Goal: Navigation & Orientation: Find specific page/section

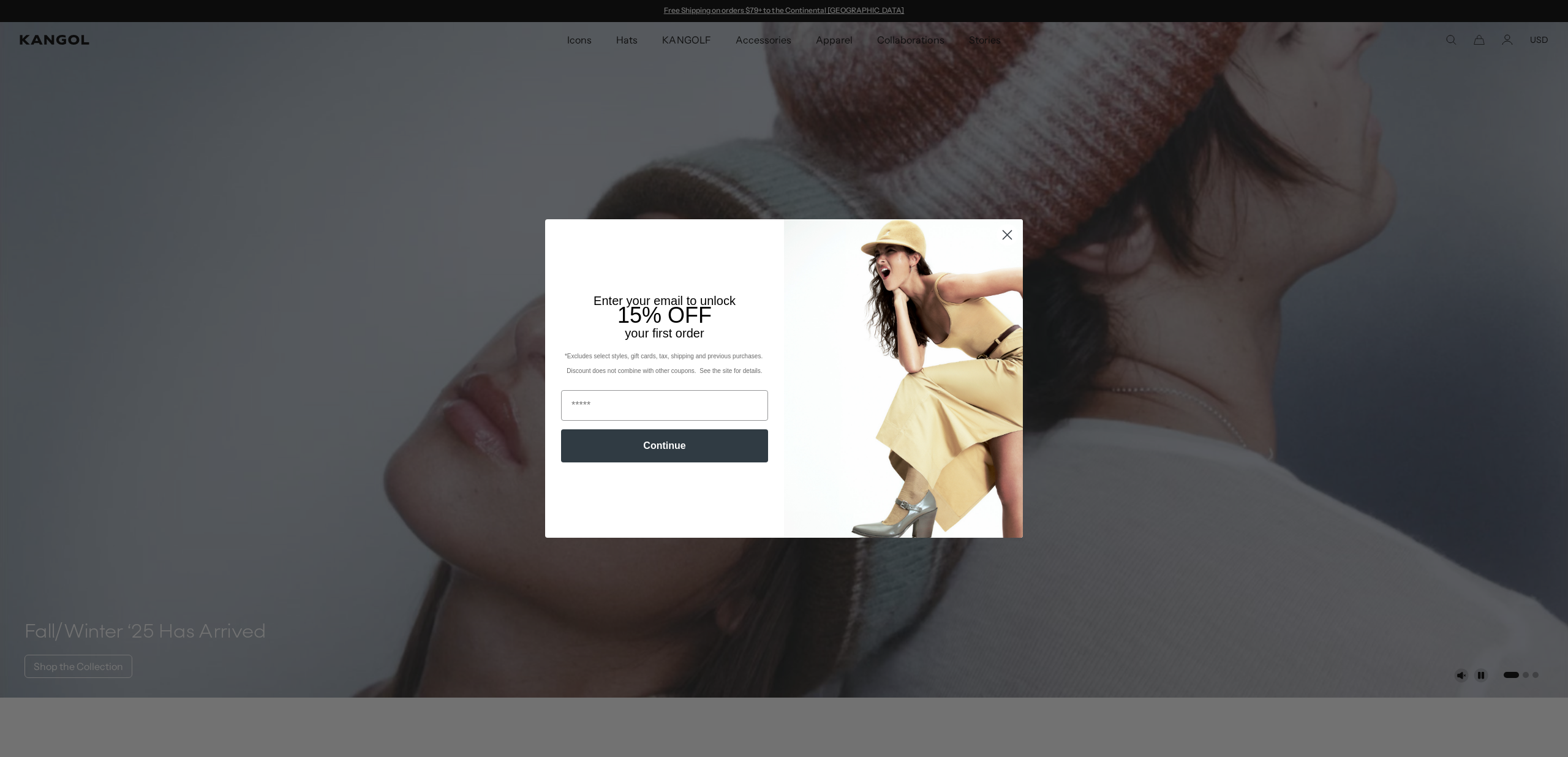
click at [1008, 234] on icon "Close dialog" at bounding box center [1007, 234] width 8 height 8
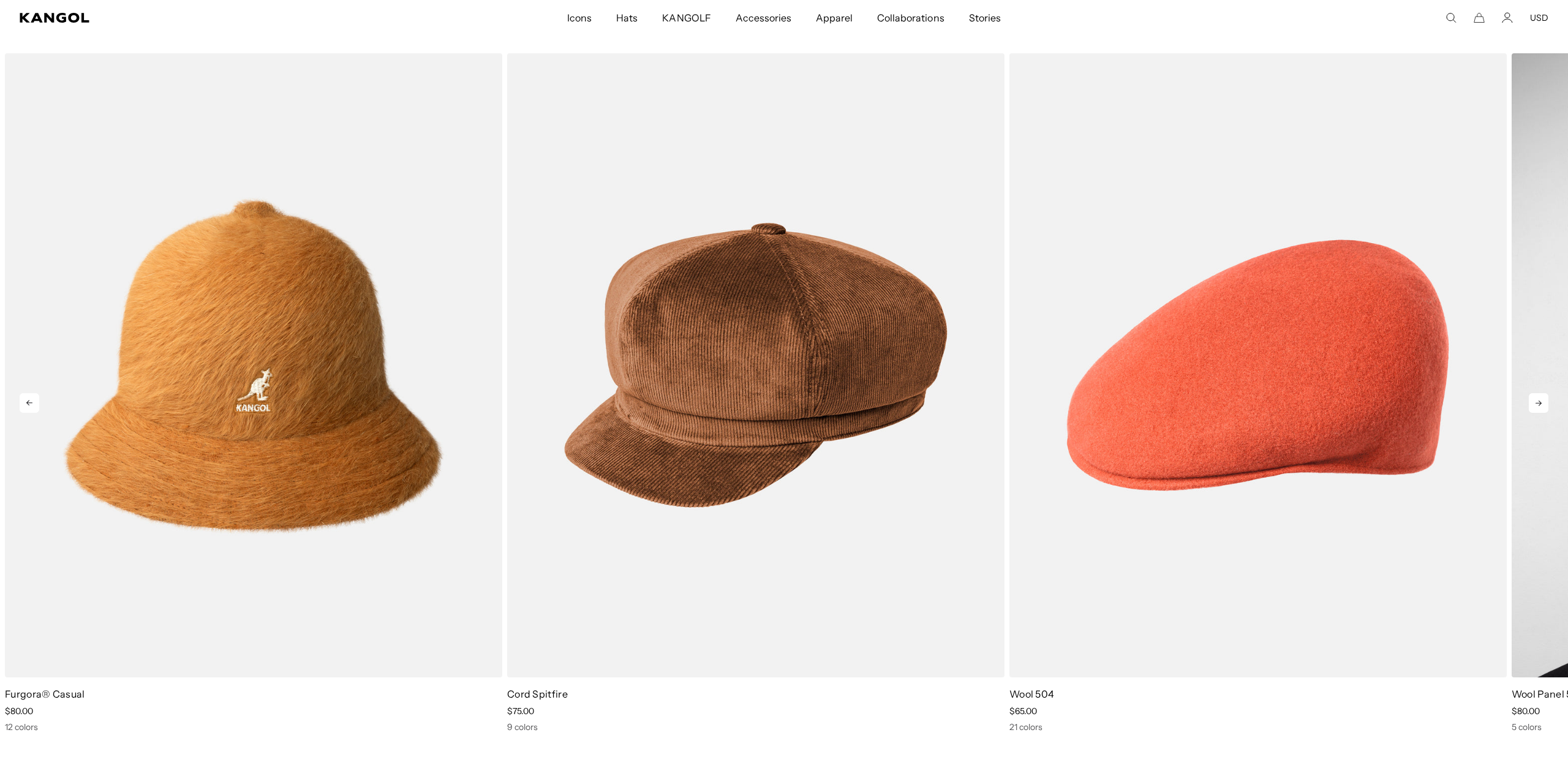
scroll to position [0, 253]
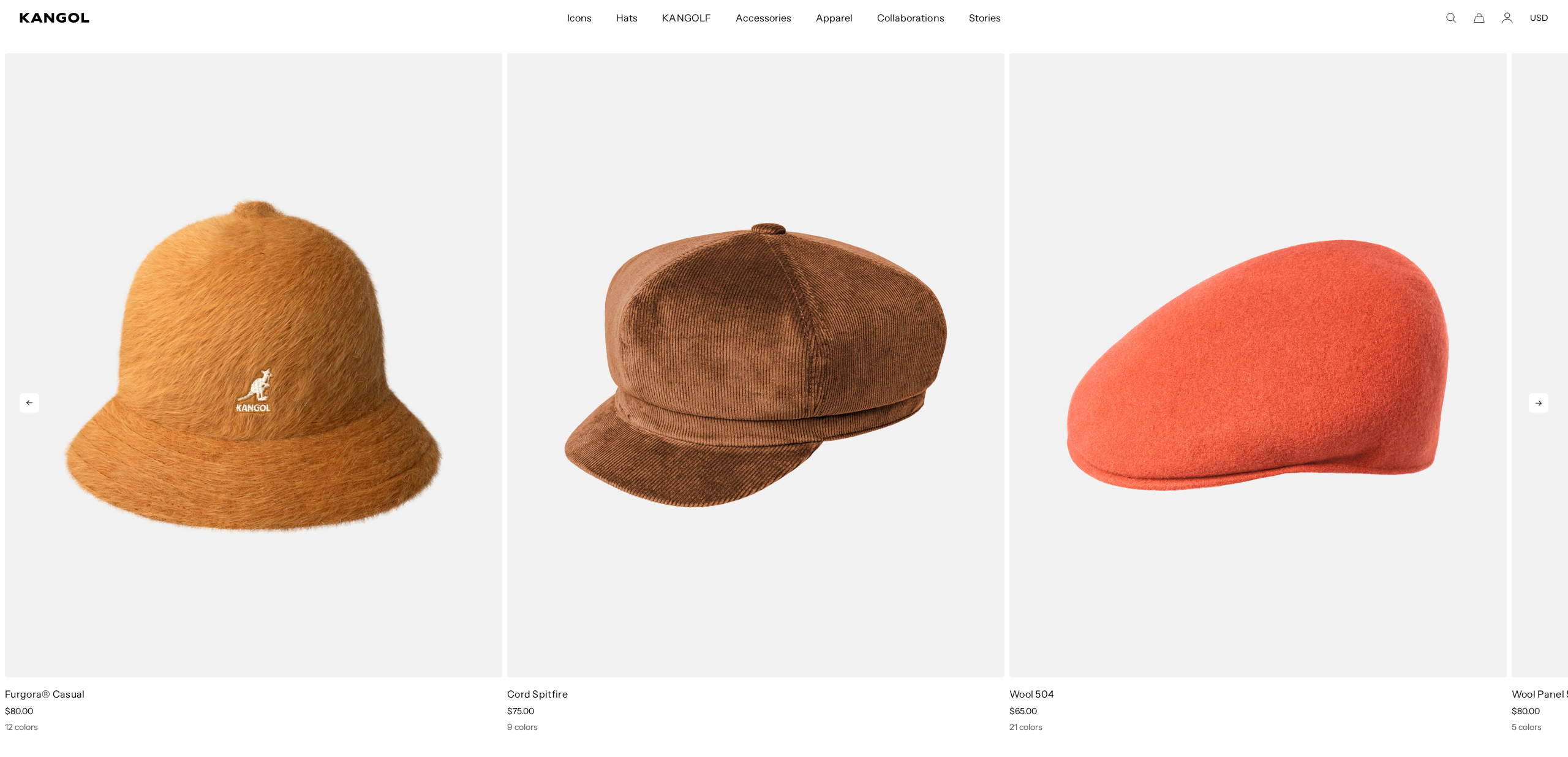
click at [1540, 405] on icon at bounding box center [1538, 403] width 20 height 20
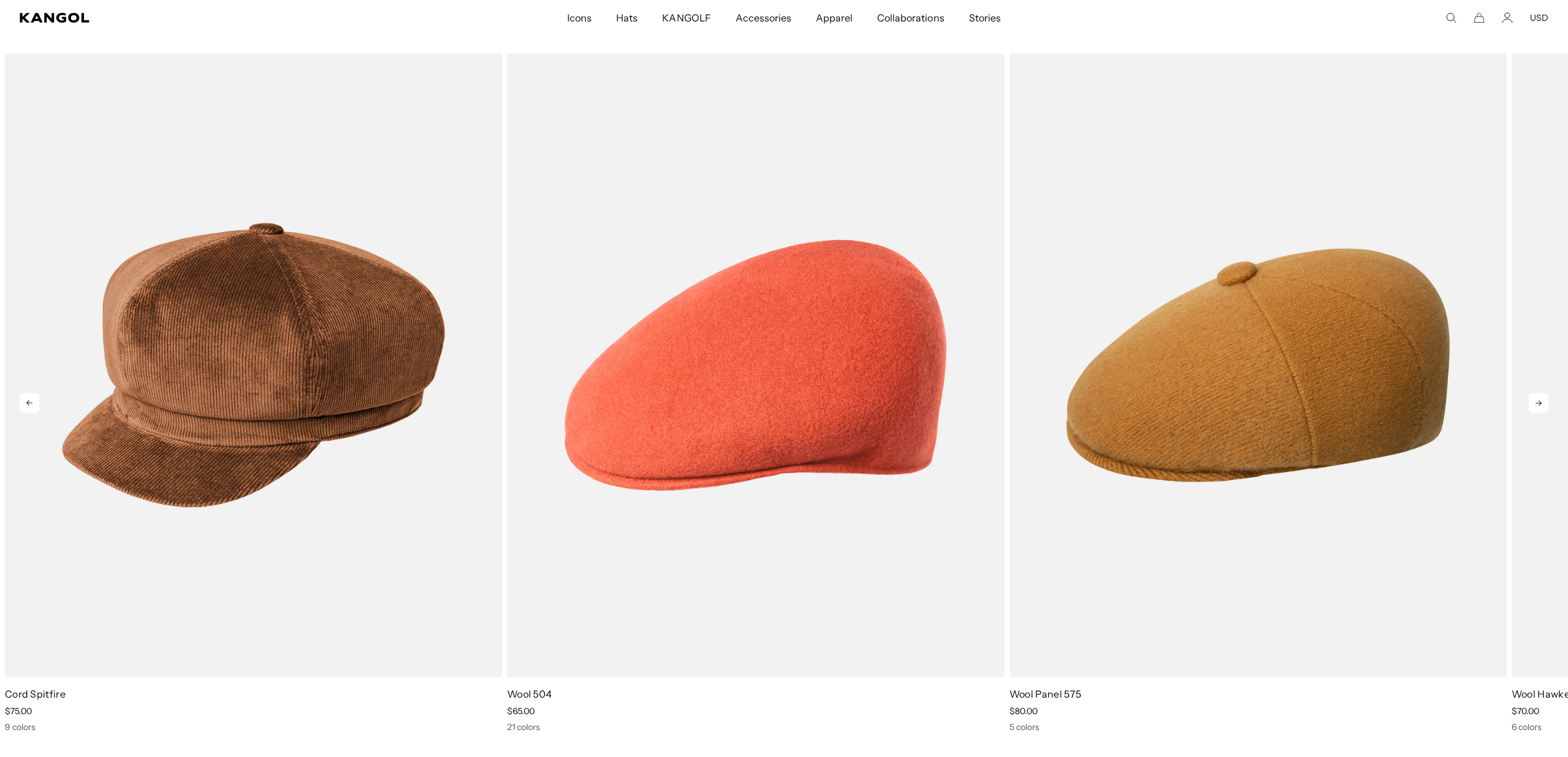
click at [1540, 405] on icon at bounding box center [1538, 403] width 20 height 20
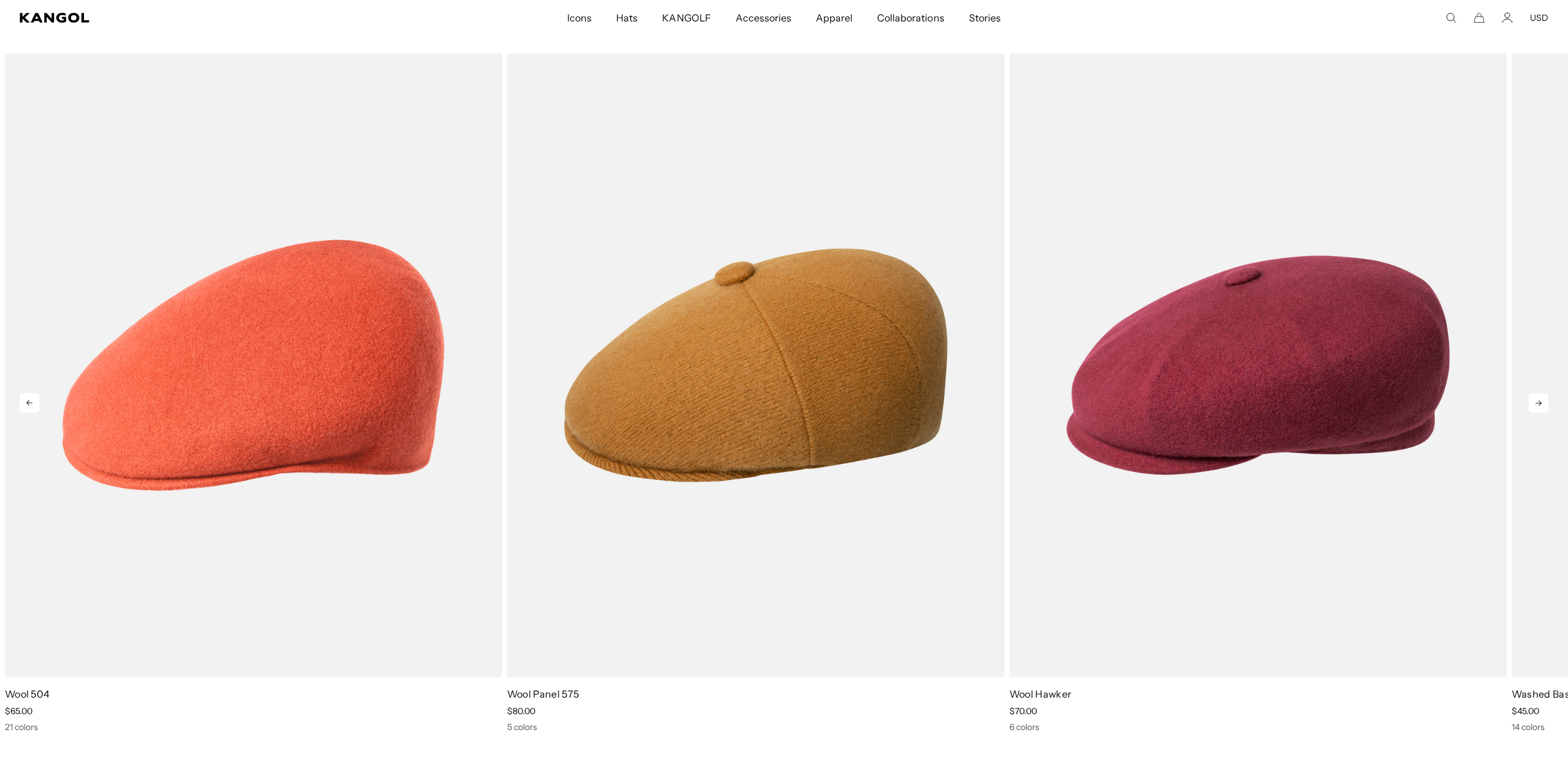
click at [1540, 405] on icon at bounding box center [1538, 403] width 20 height 20
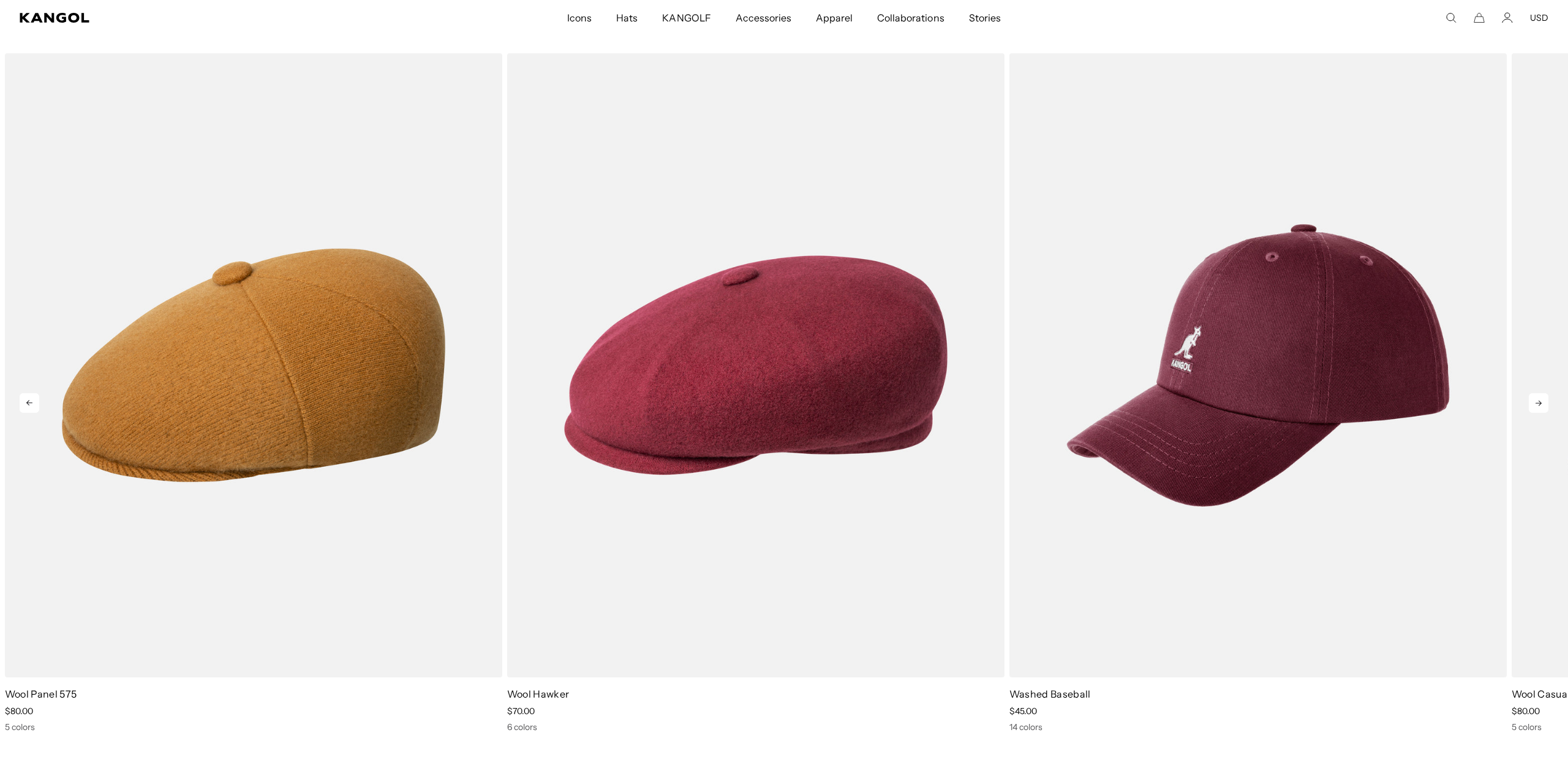
click at [1540, 405] on icon at bounding box center [1538, 403] width 20 height 20
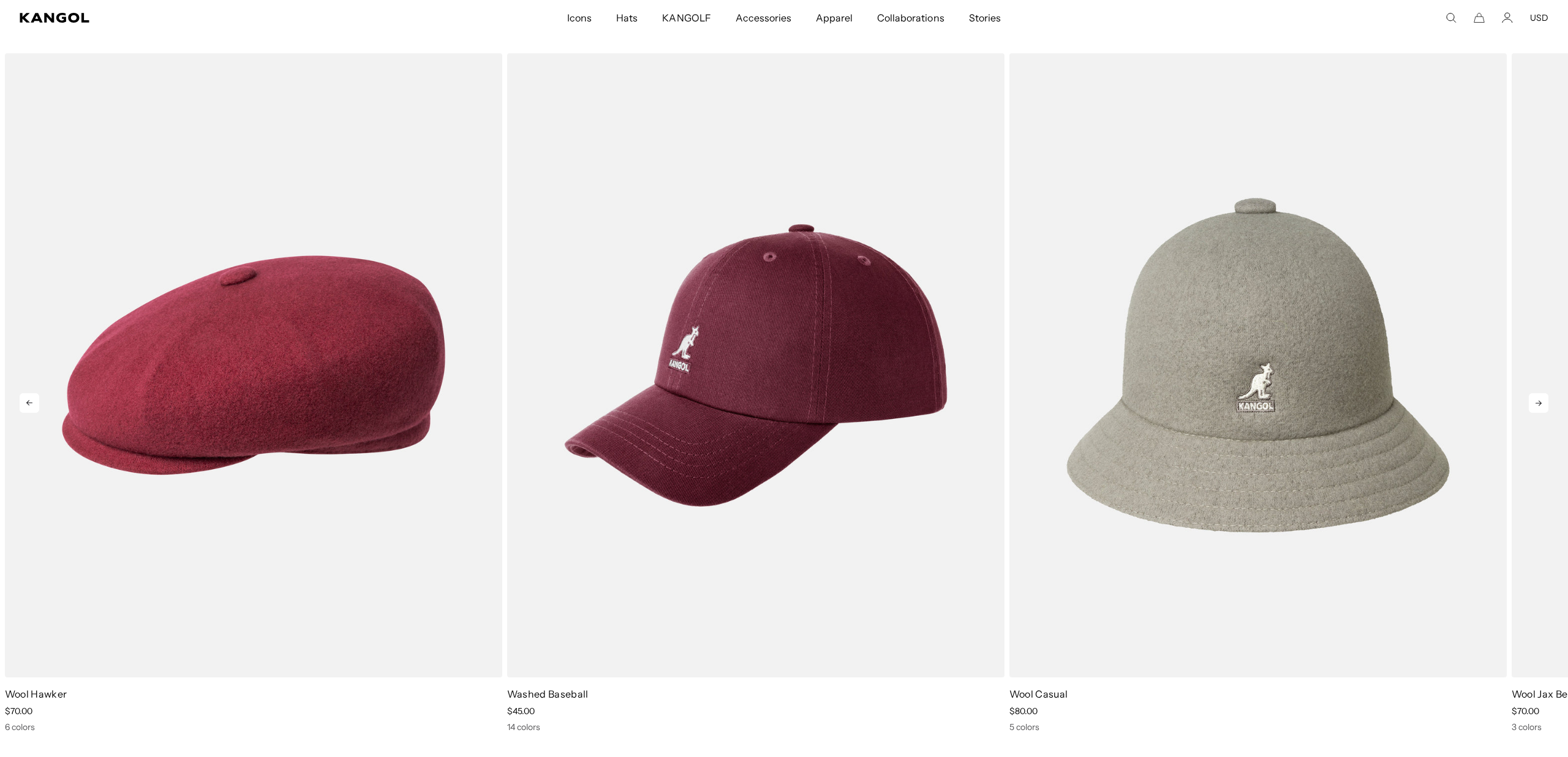
scroll to position [0, 0]
click at [1540, 405] on icon at bounding box center [1538, 403] width 20 height 20
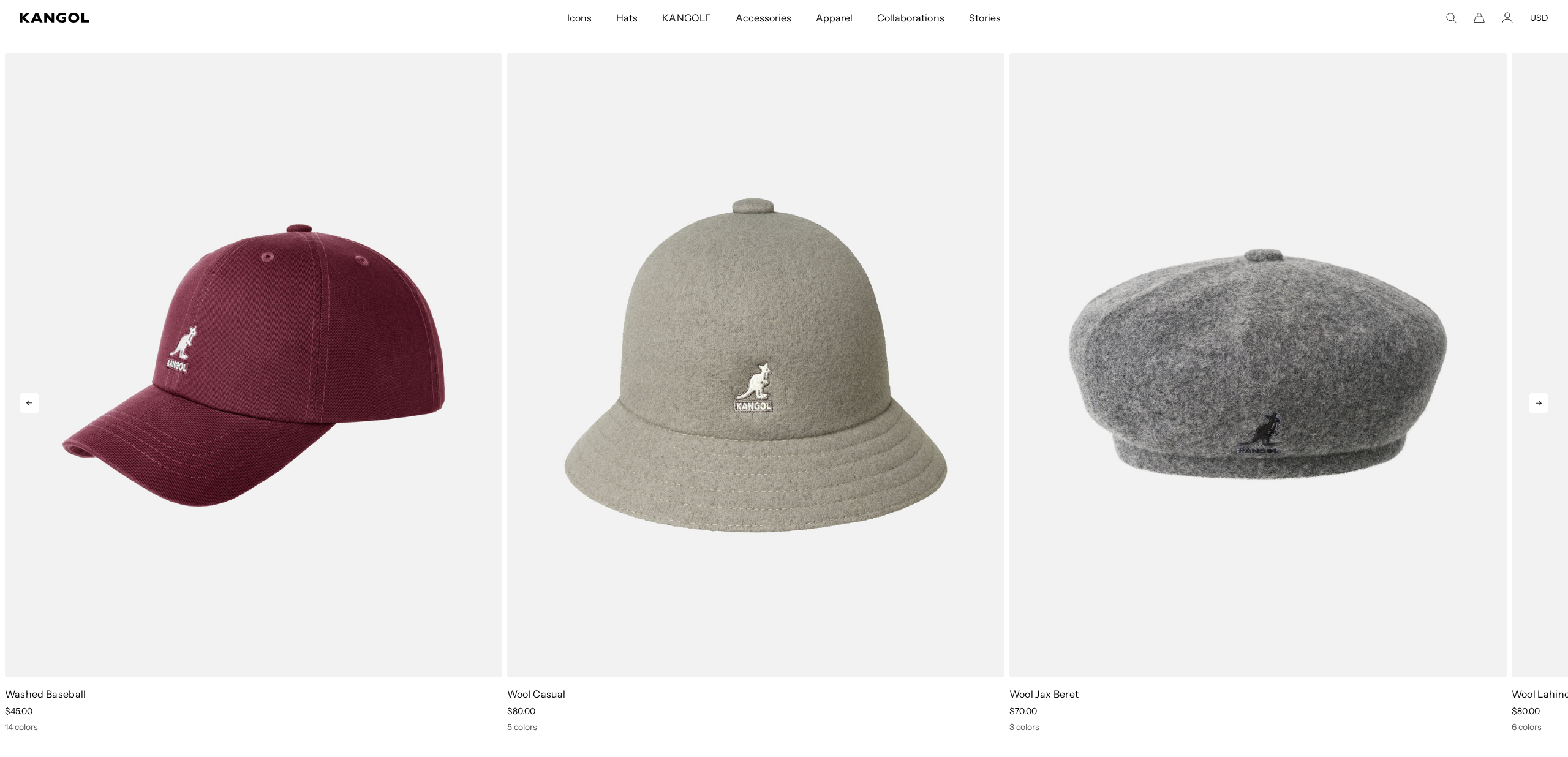
click at [1540, 405] on icon at bounding box center [1538, 403] width 20 height 20
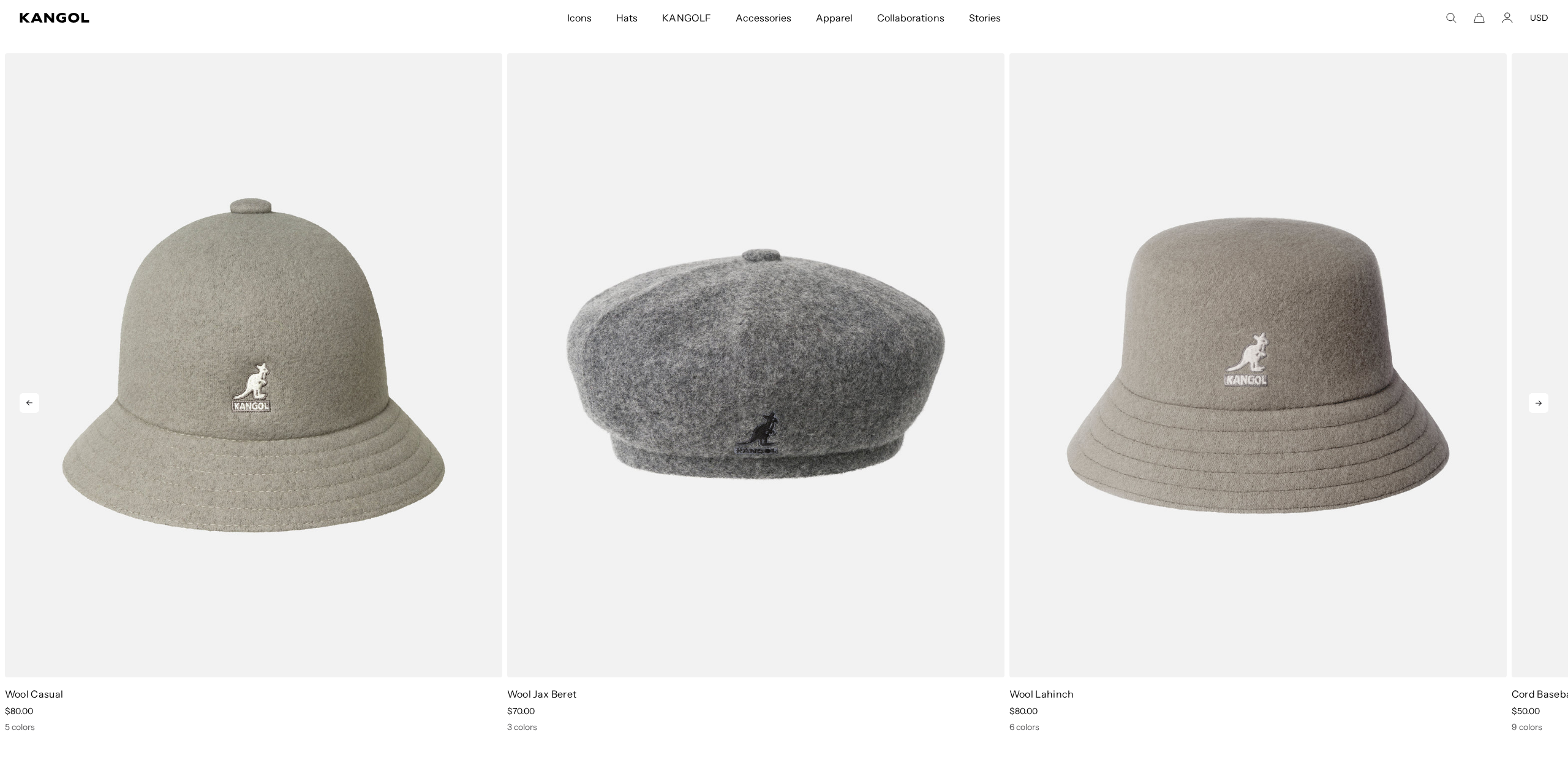
click at [1540, 405] on icon at bounding box center [1538, 403] width 20 height 20
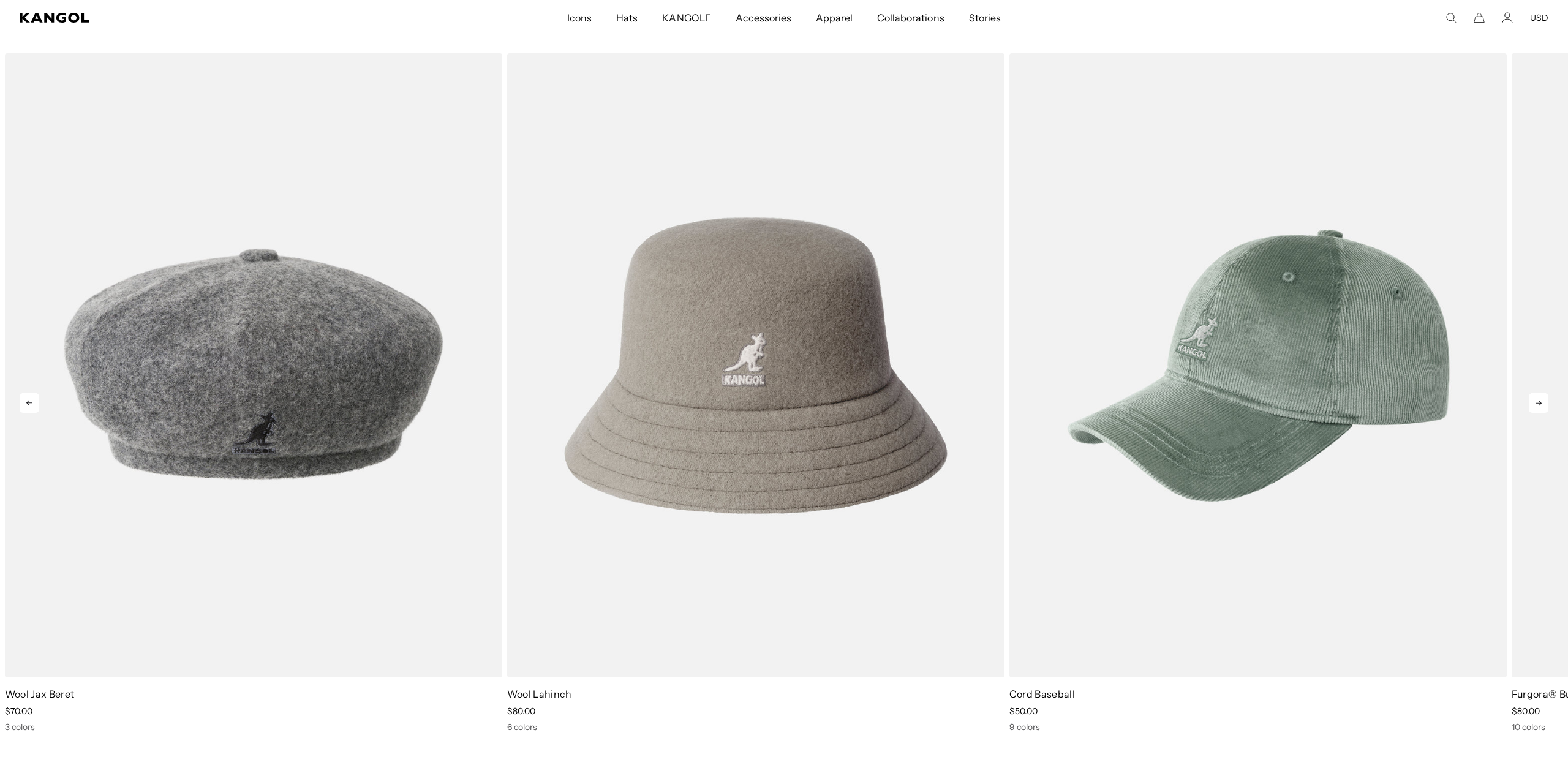
click at [1540, 405] on icon at bounding box center [1538, 403] width 20 height 20
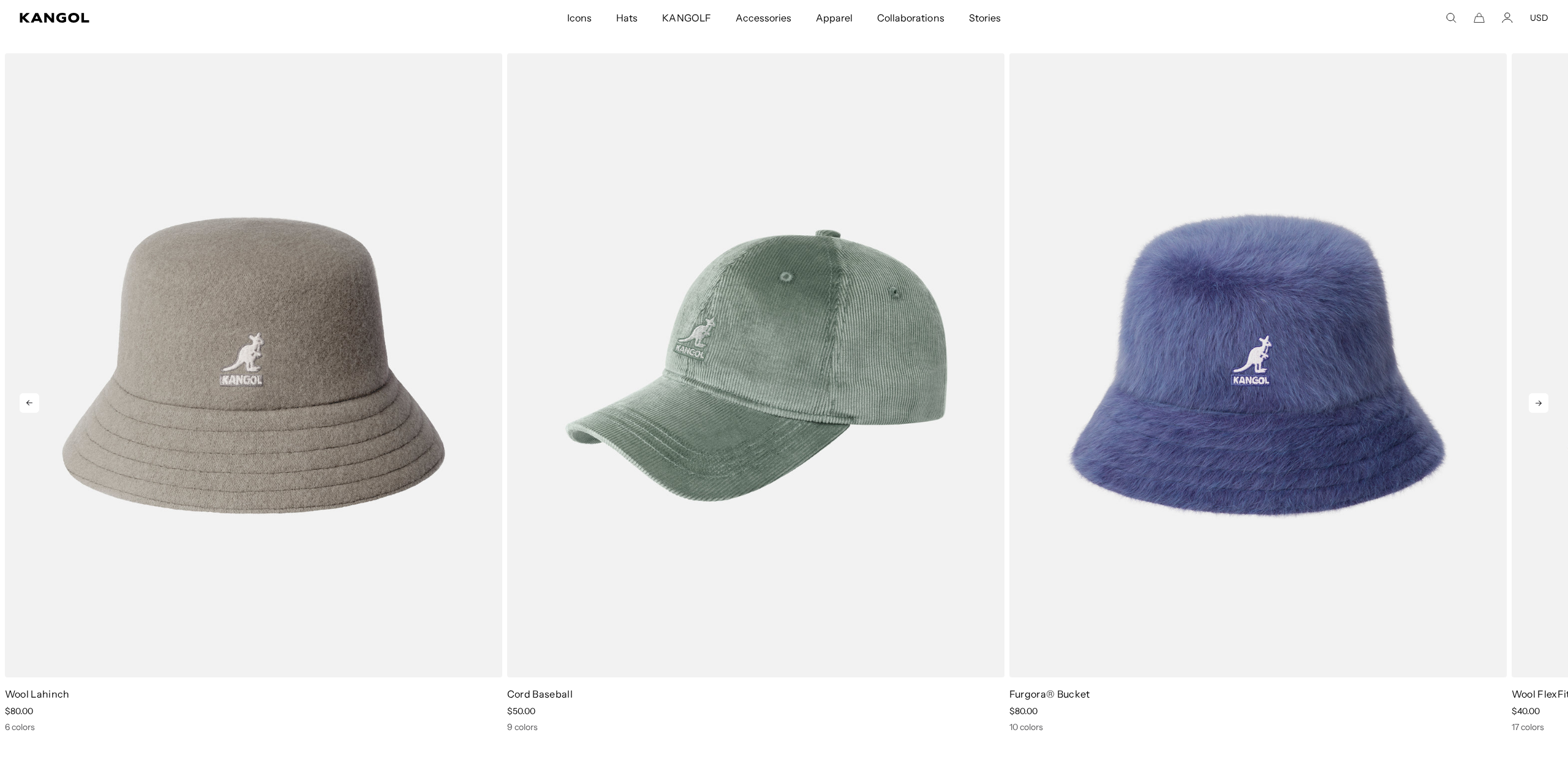
scroll to position [0, 253]
click at [1540, 405] on icon at bounding box center [1538, 403] width 20 height 20
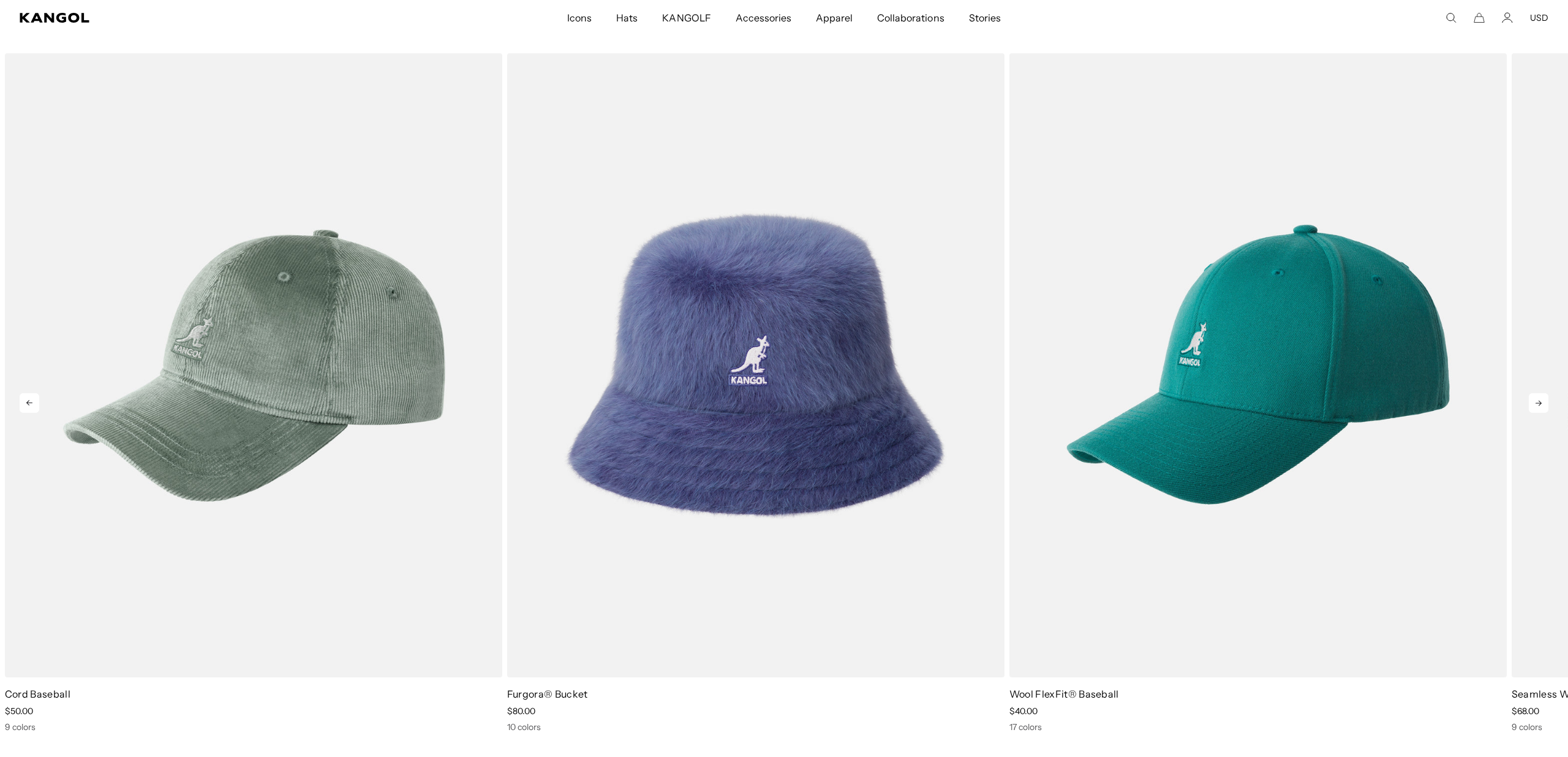
scroll to position [0, 0]
click at [1540, 405] on icon at bounding box center [1538, 403] width 20 height 20
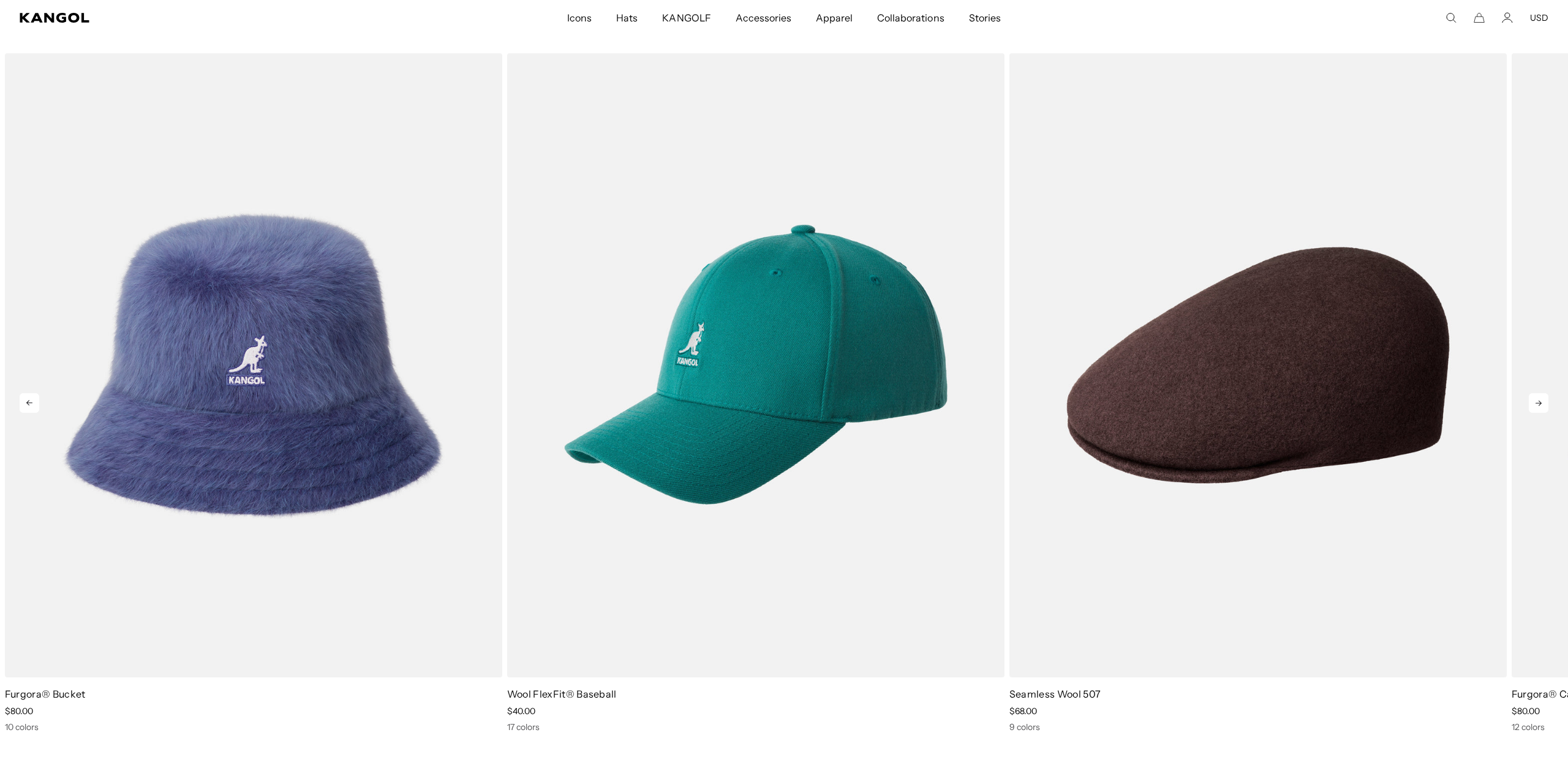
click at [1540, 405] on icon at bounding box center [1538, 403] width 20 height 20
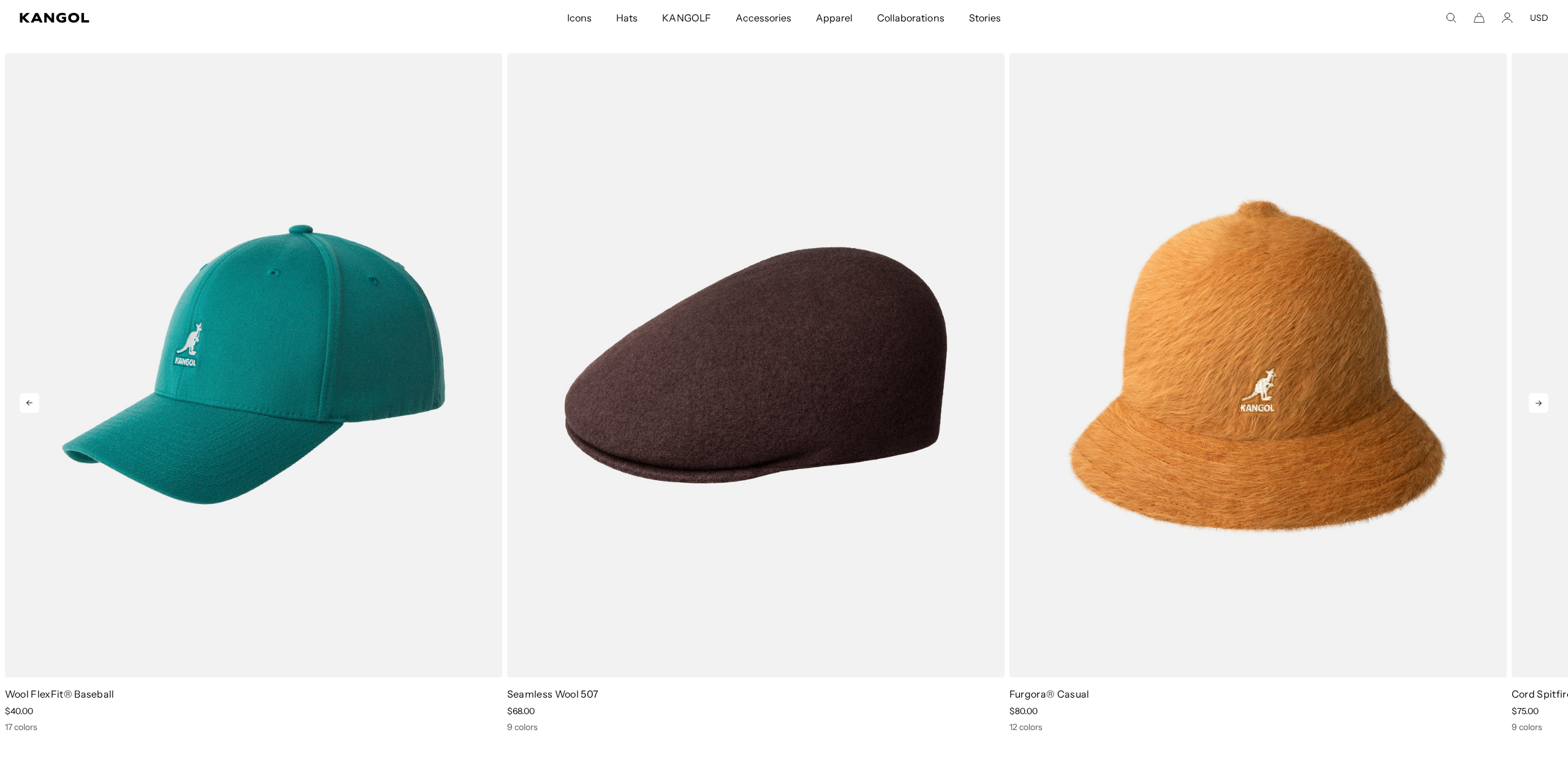
click at [1540, 405] on icon at bounding box center [1538, 403] width 20 height 20
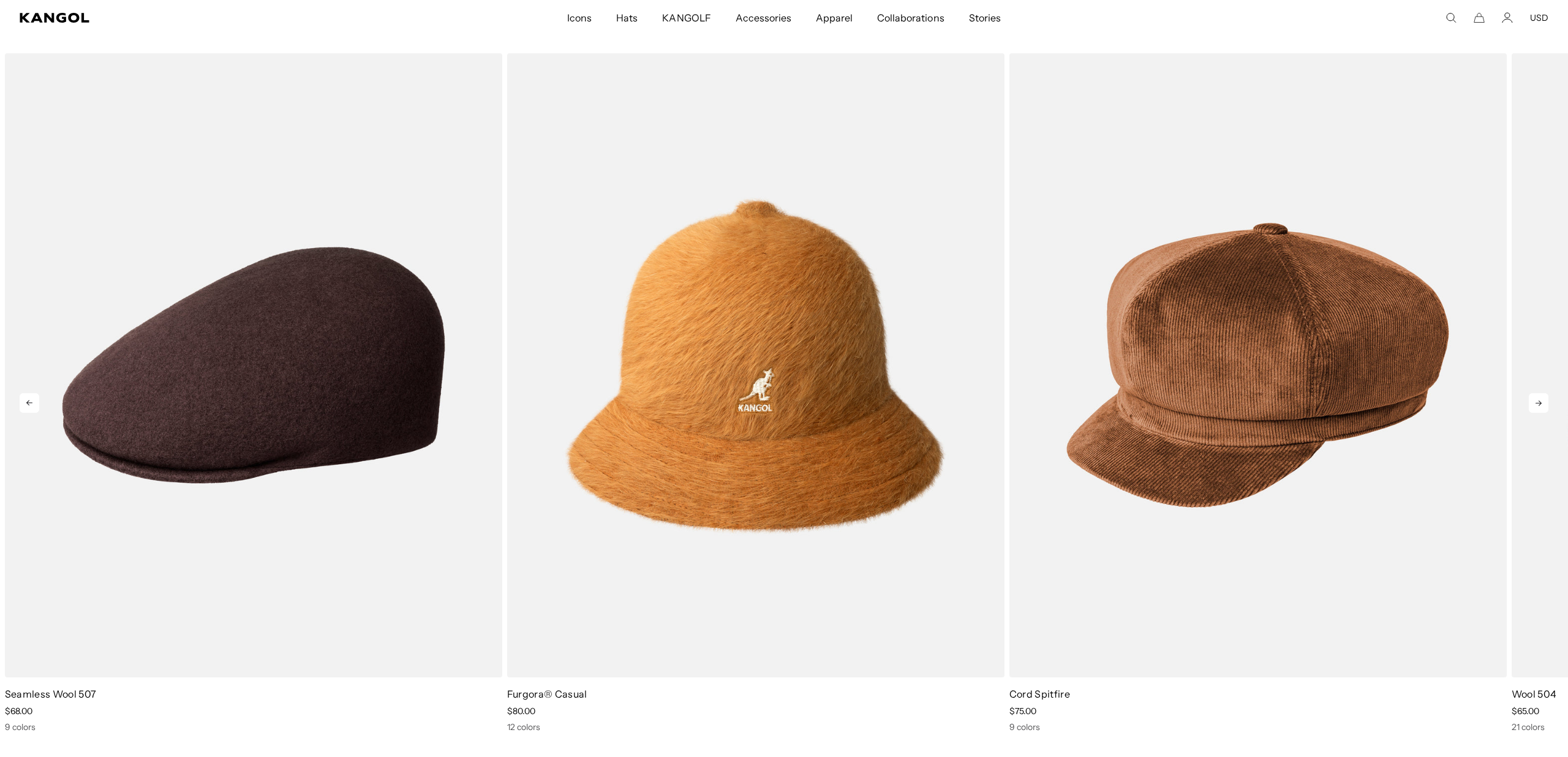
click at [1540, 405] on icon at bounding box center [1538, 403] width 20 height 20
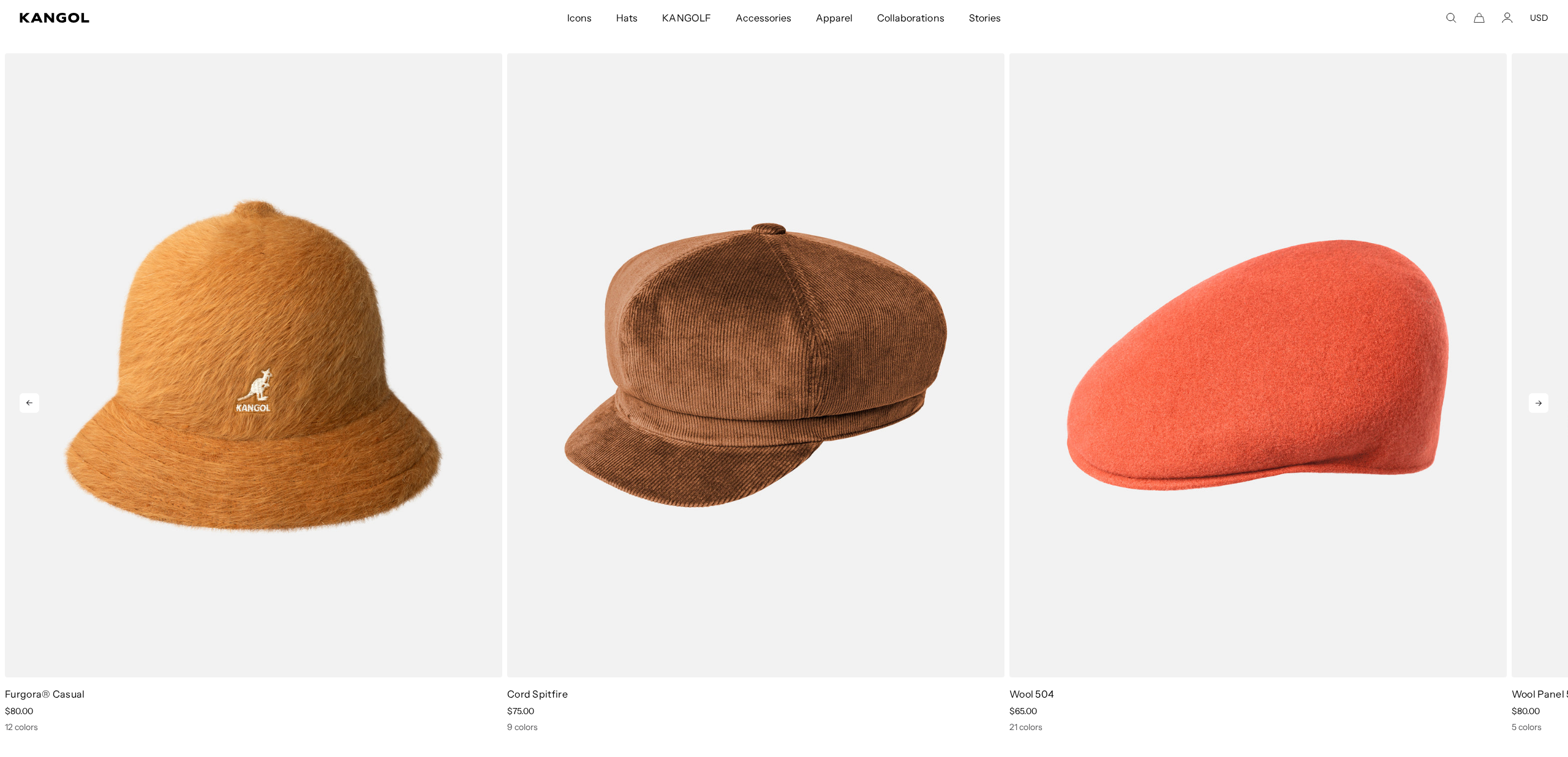
click at [1540, 405] on icon at bounding box center [1538, 403] width 20 height 20
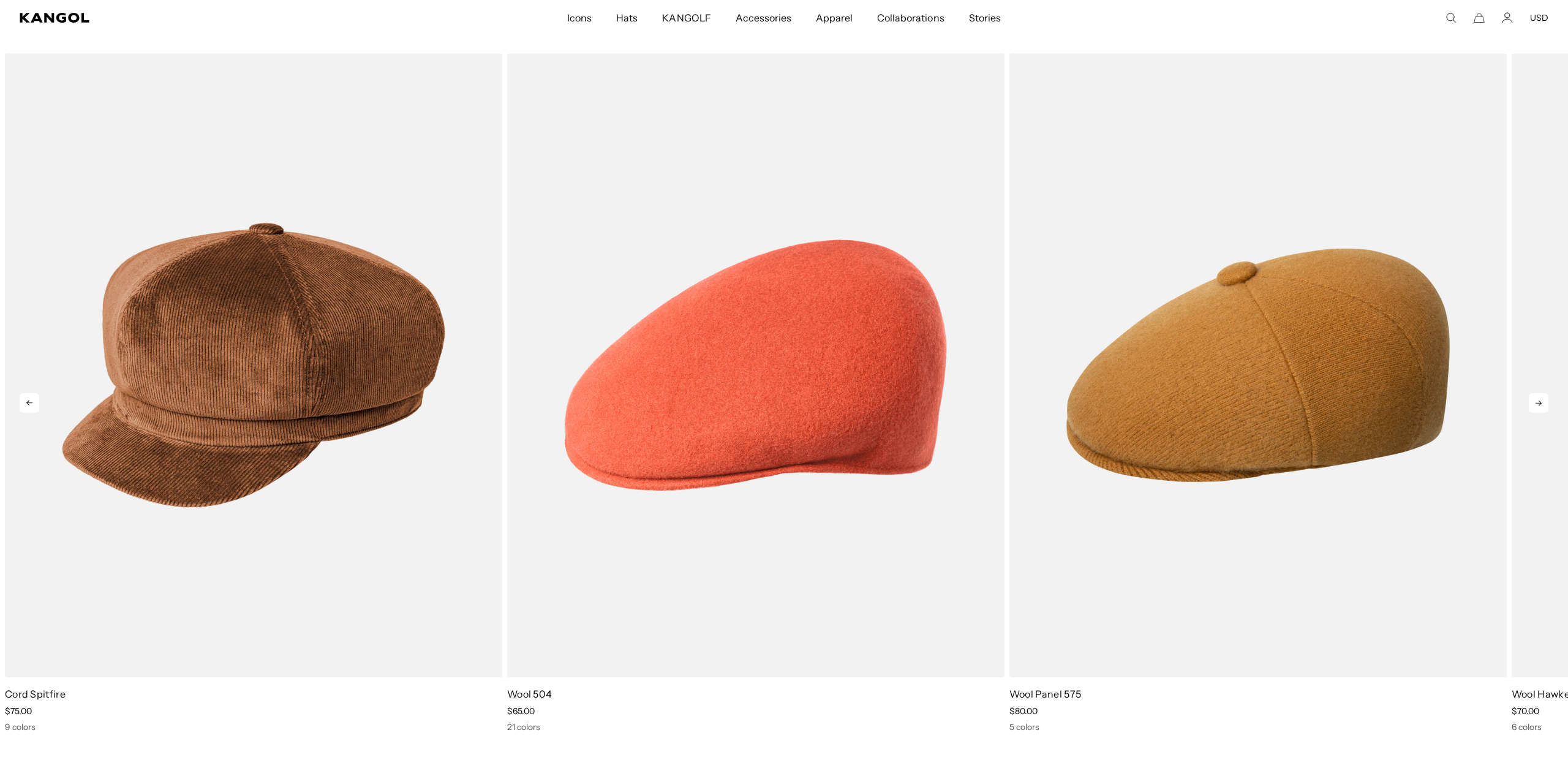
click at [1540, 405] on icon at bounding box center [1538, 403] width 20 height 20
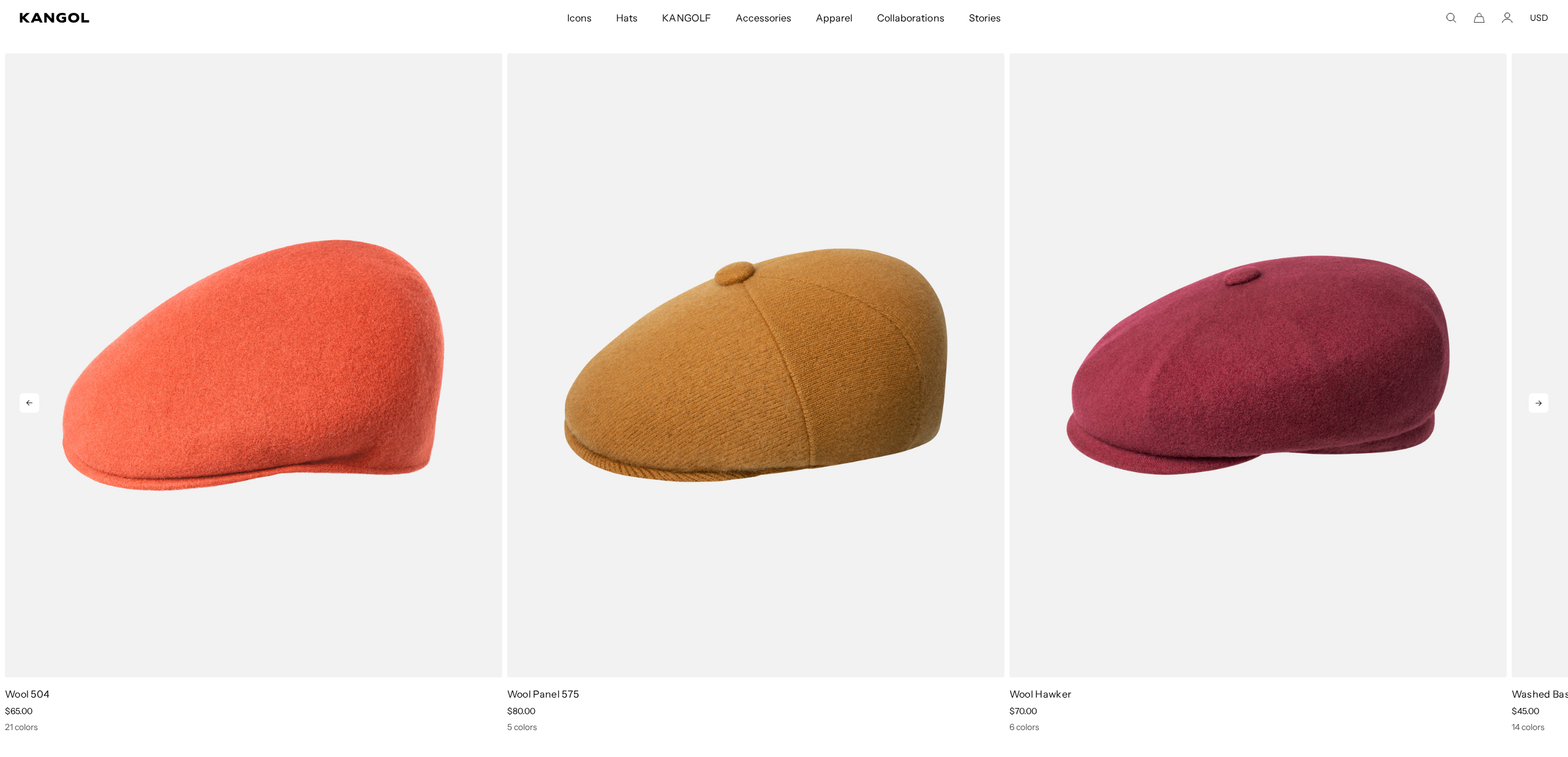
click at [1540, 405] on icon at bounding box center [1538, 403] width 20 height 20
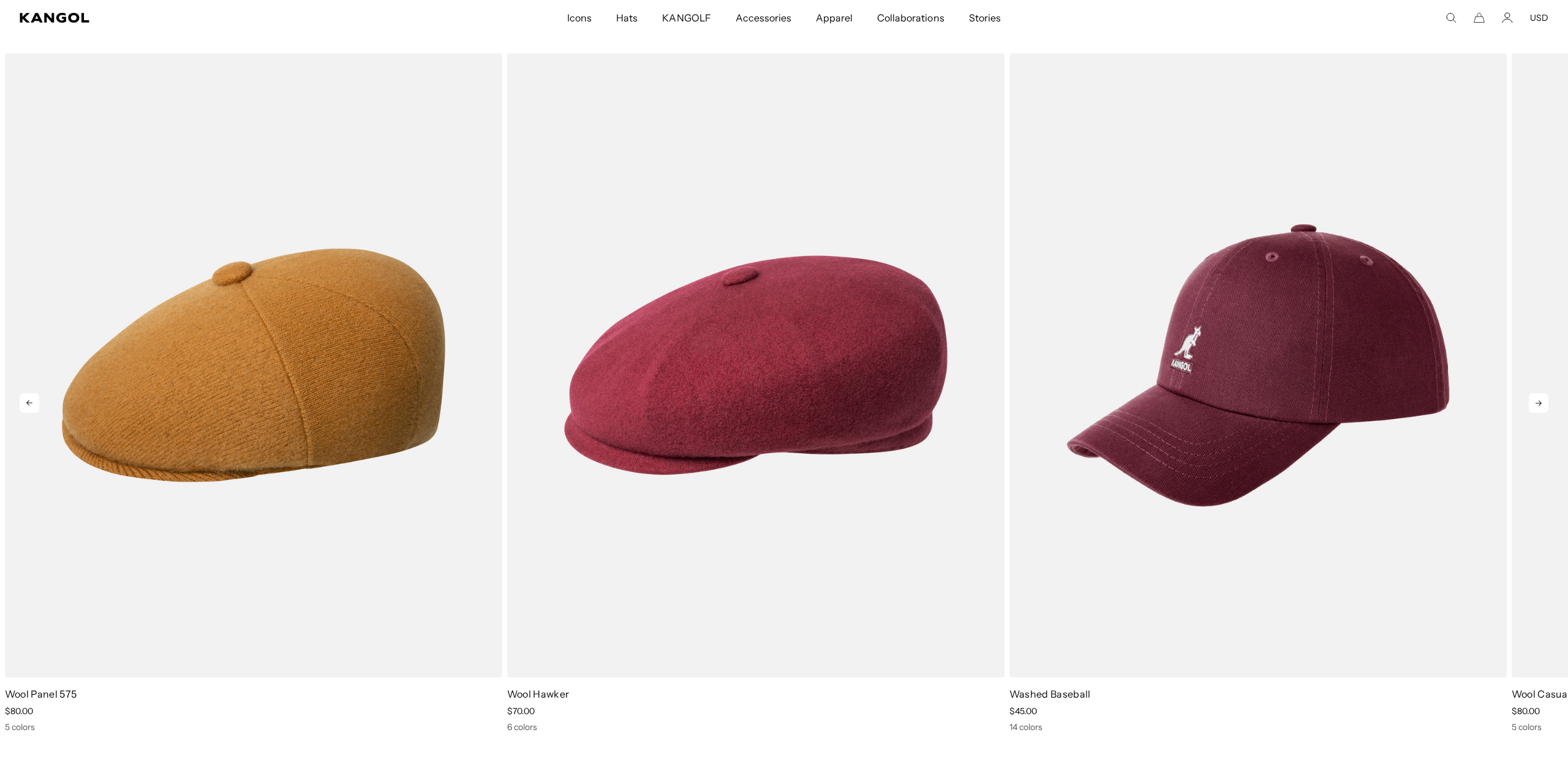
click at [1540, 405] on icon at bounding box center [1538, 403] width 20 height 20
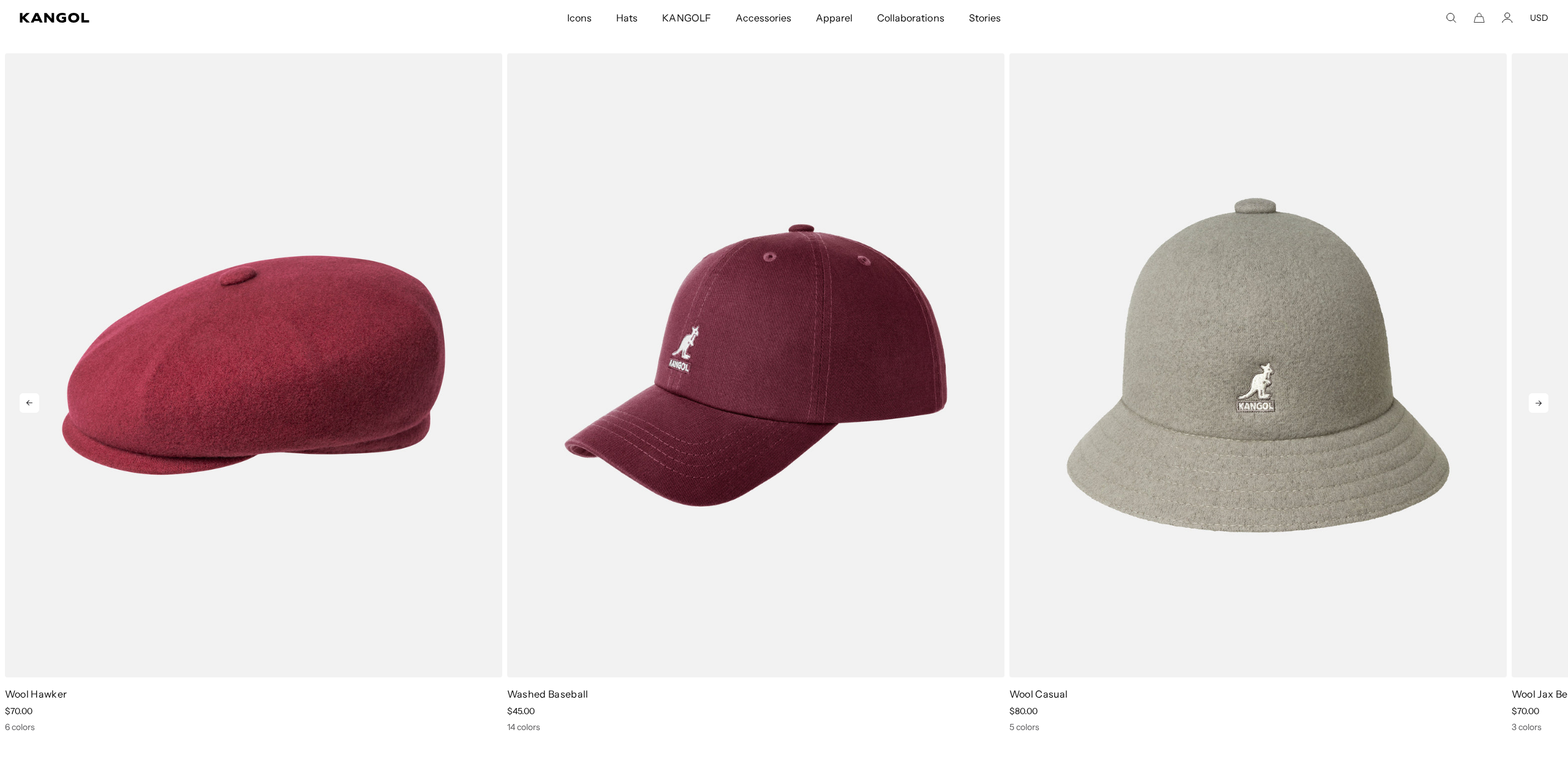
click at [1540, 405] on icon at bounding box center [1538, 403] width 20 height 20
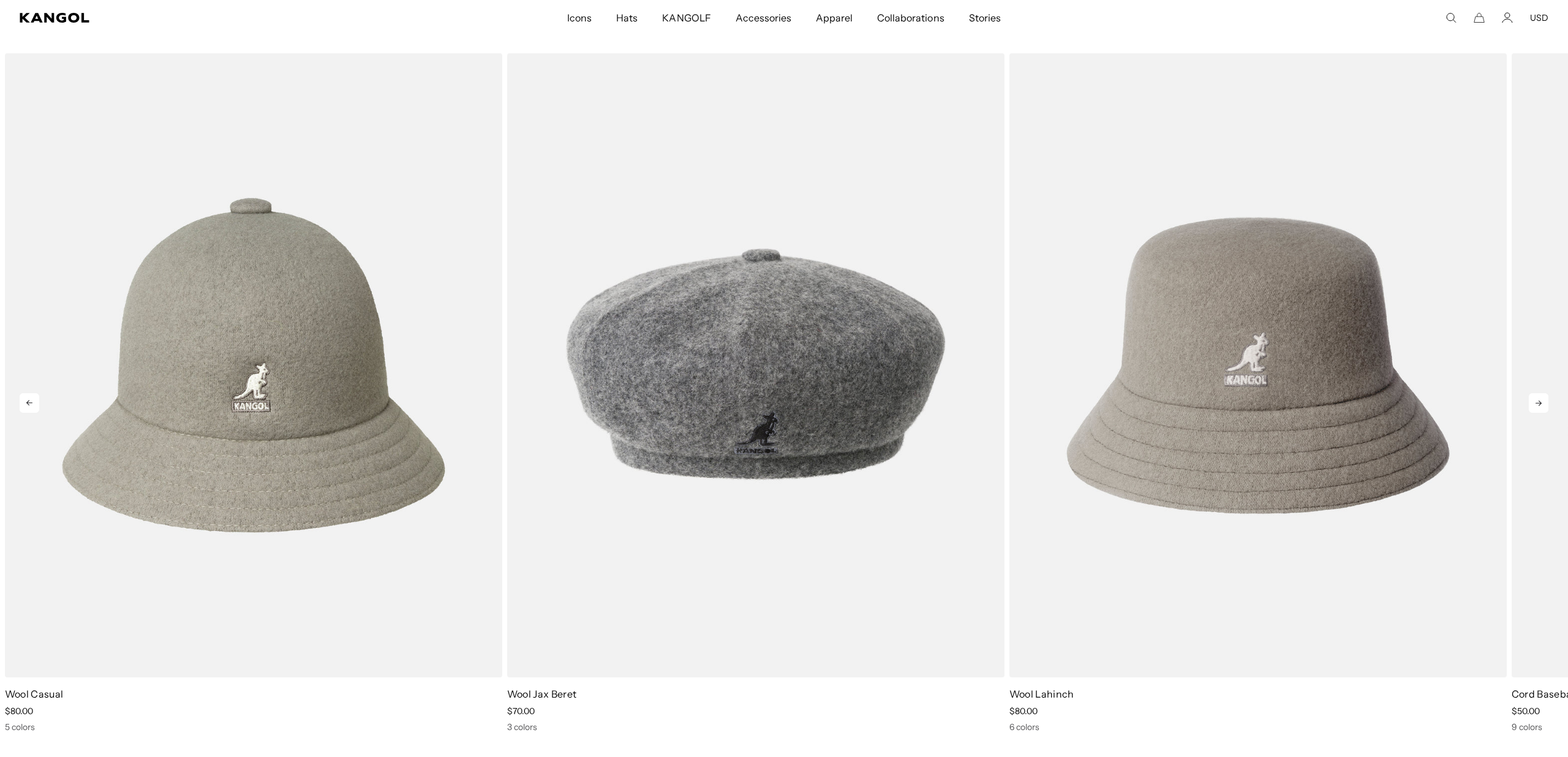
click at [1540, 405] on icon at bounding box center [1538, 403] width 20 height 20
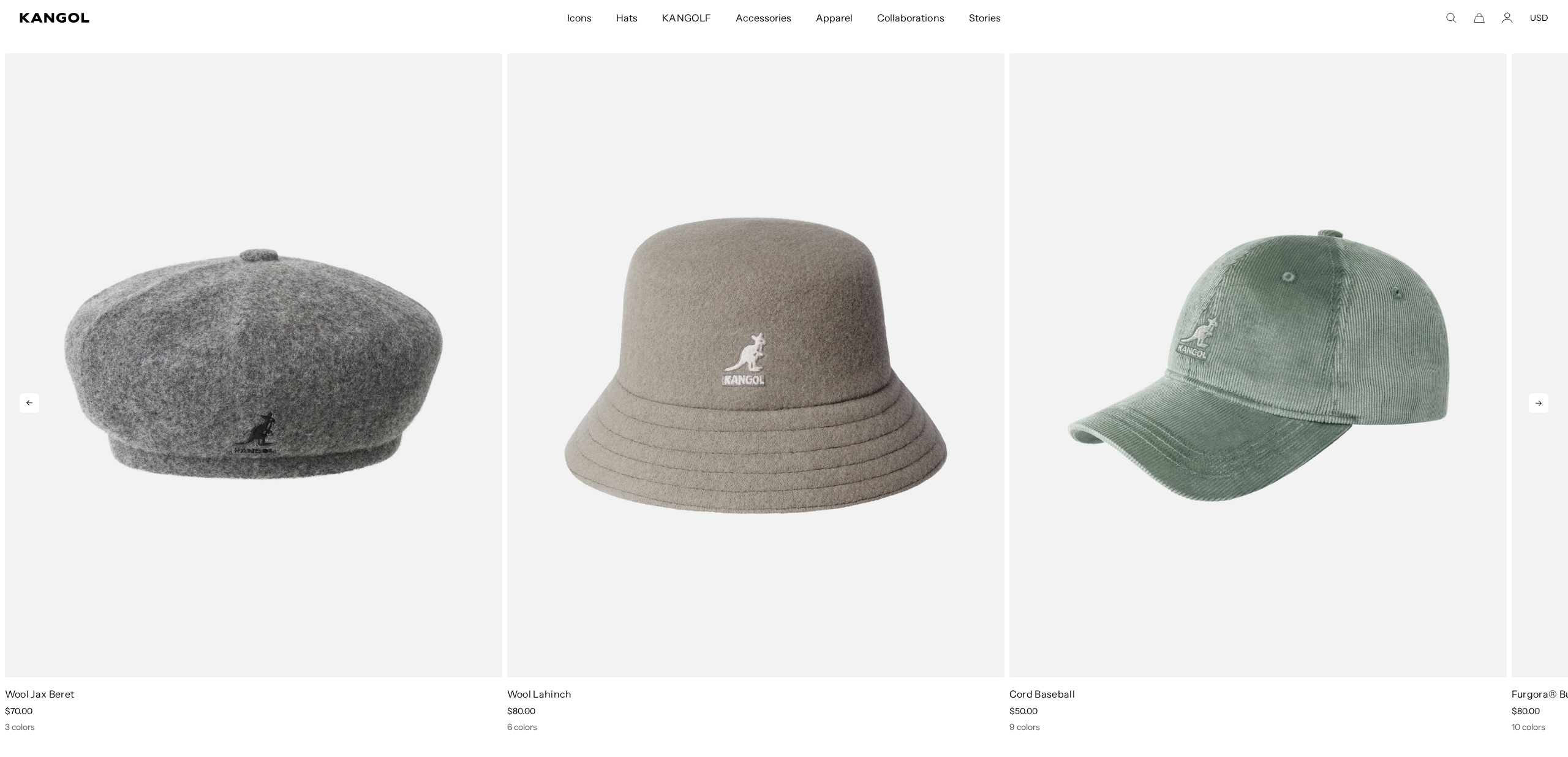
click at [1540, 405] on icon at bounding box center [1538, 403] width 20 height 20
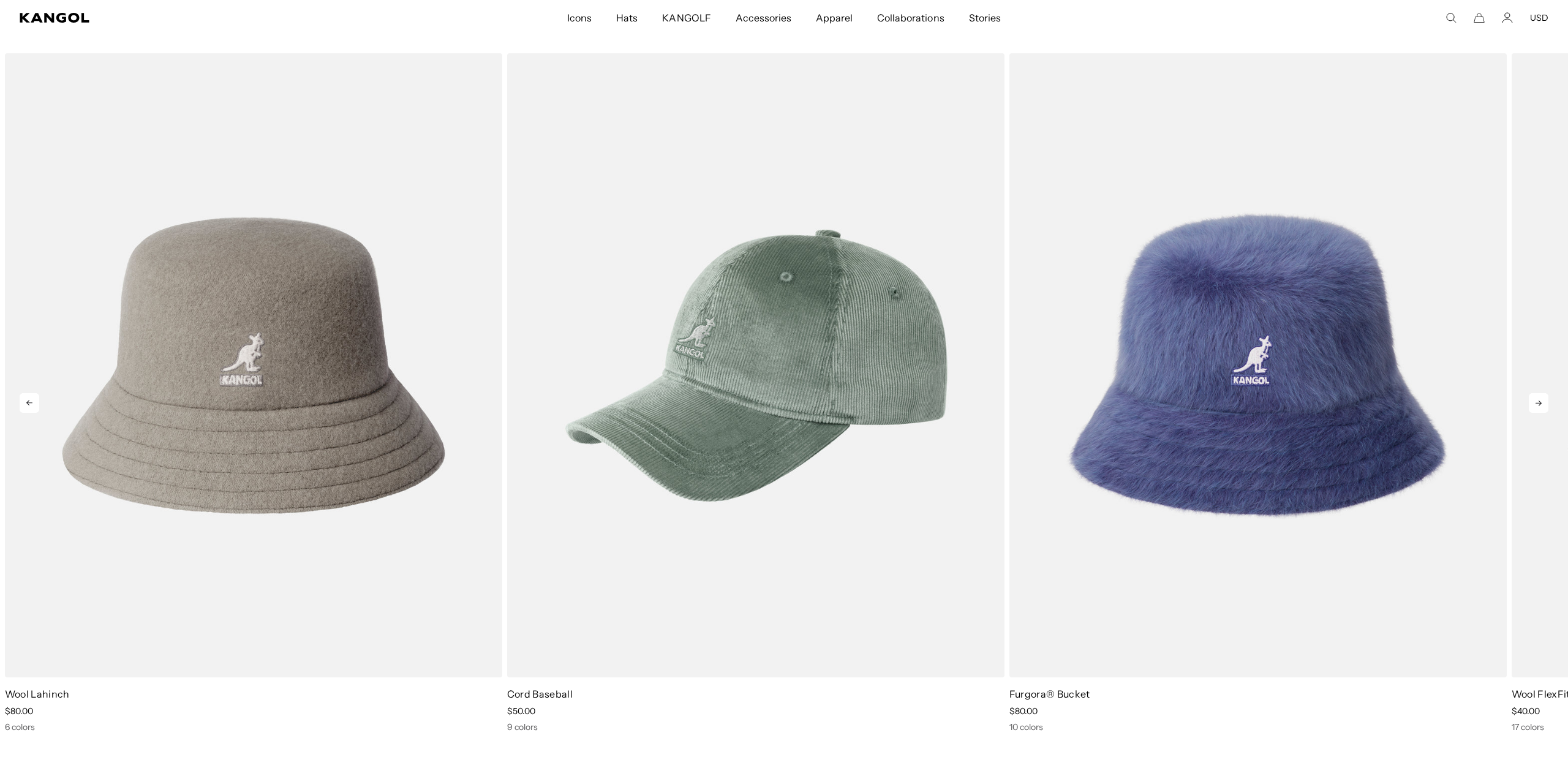
click at [1540, 405] on icon at bounding box center [1538, 403] width 20 height 20
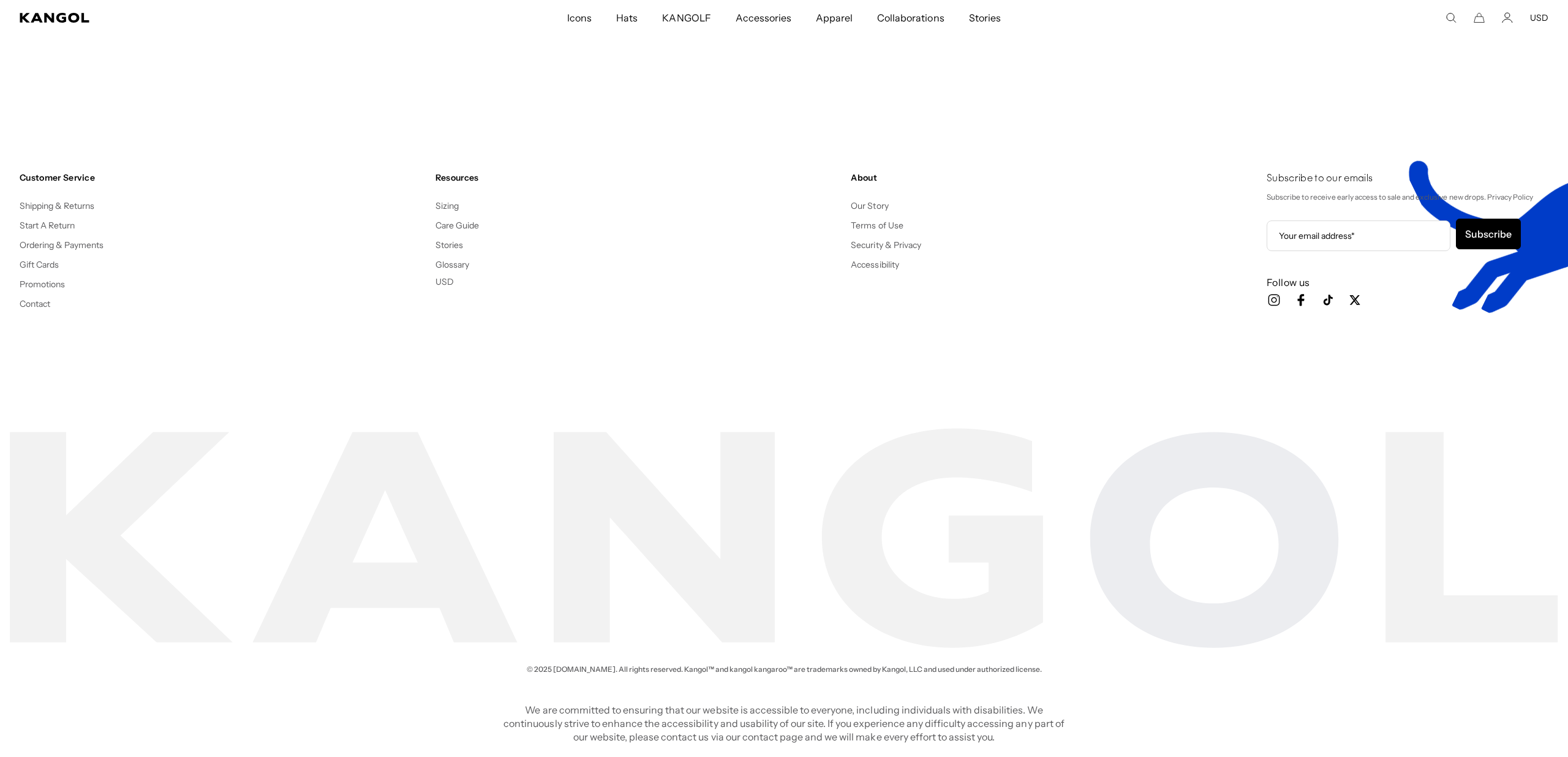
scroll to position [0, 0]
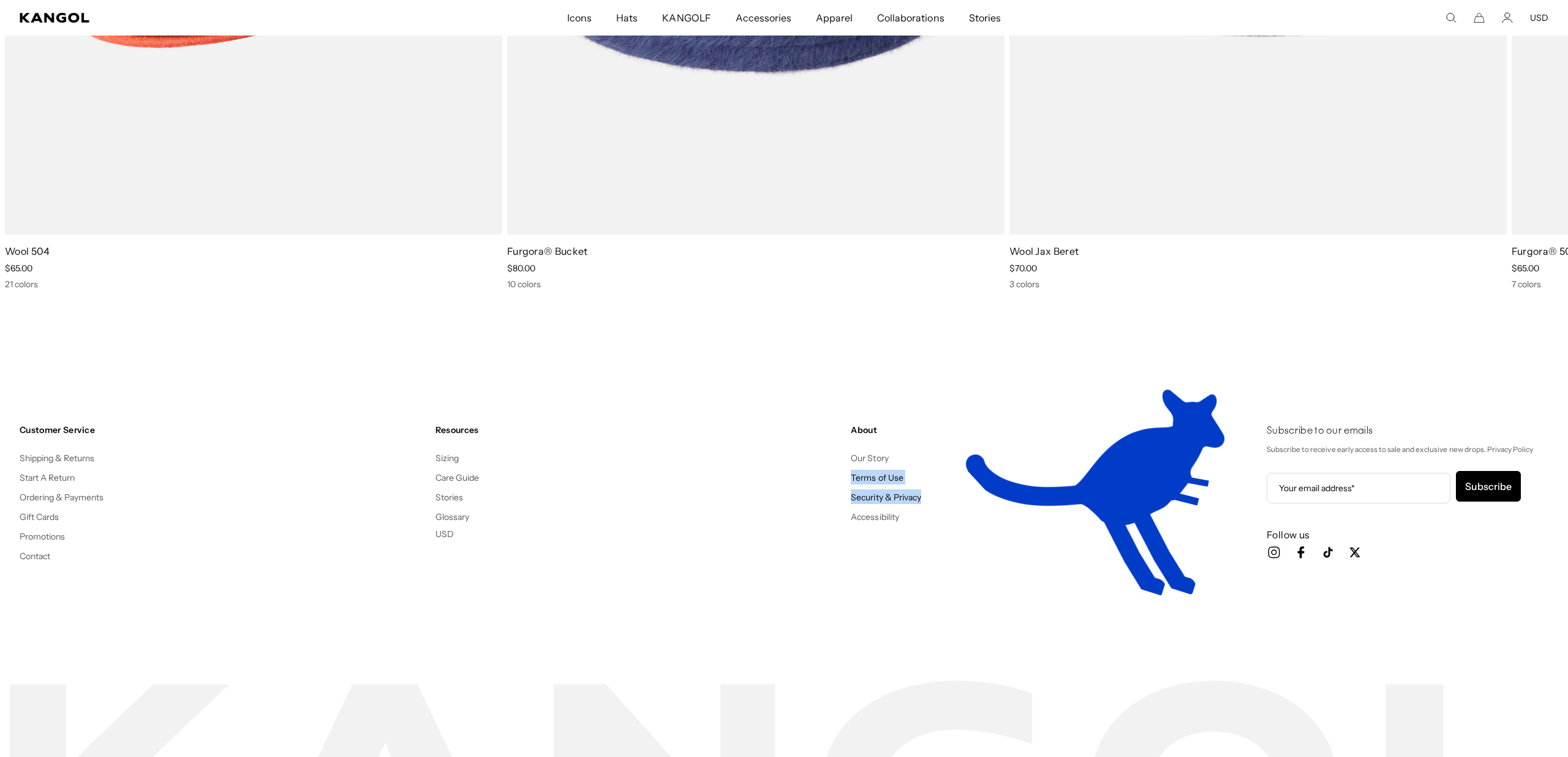
drag, startPoint x: 1035, startPoint y: 493, endPoint x: 951, endPoint y: 450, distance: 94.4
click at [951, 450] on ul "Our Story Terms of Use Security & Privacy Accessibility" at bounding box center [1053, 487] width 406 height 73
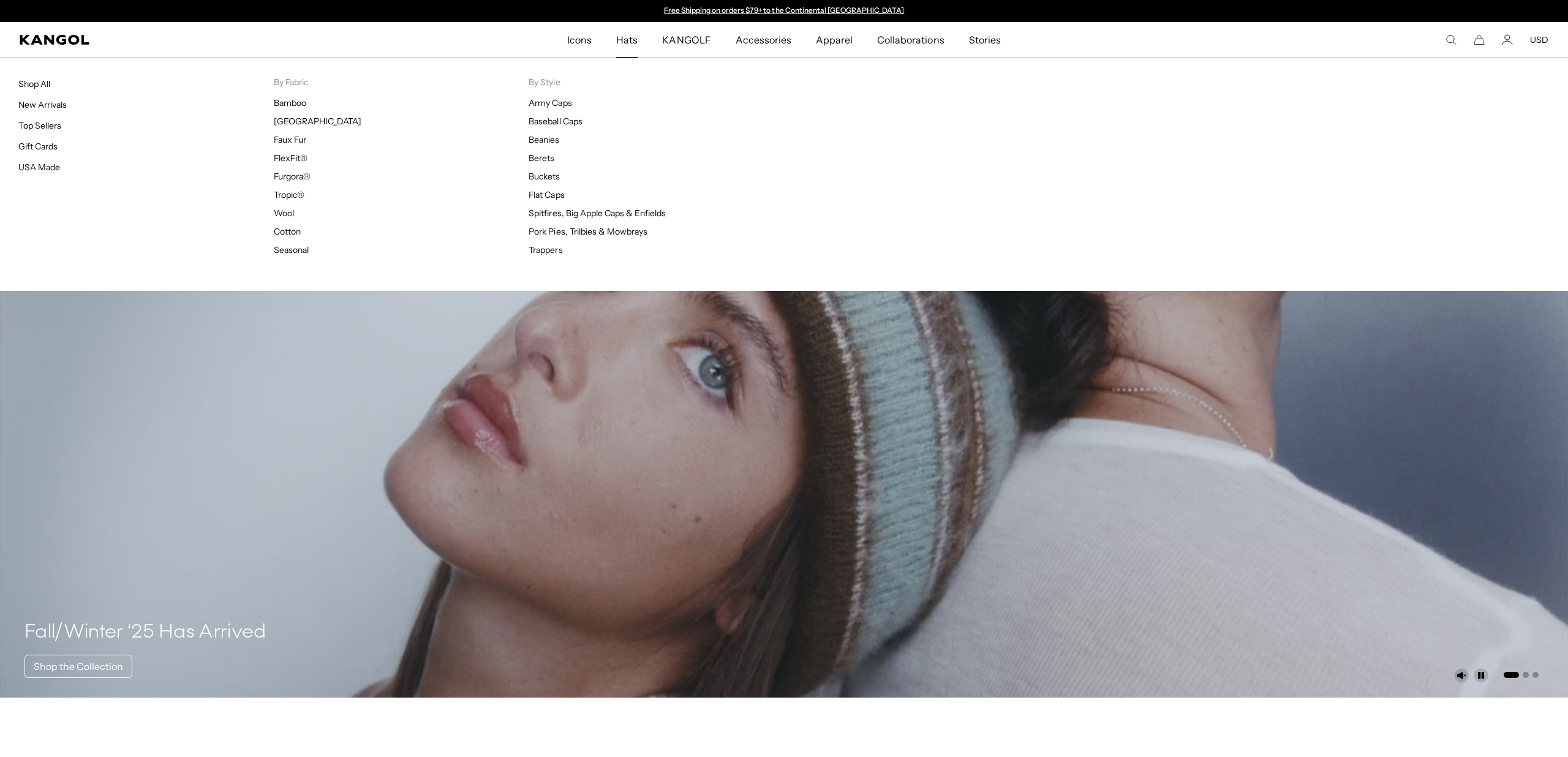
click at [637, 40] on span "Hats" at bounding box center [627, 40] width 21 height 35
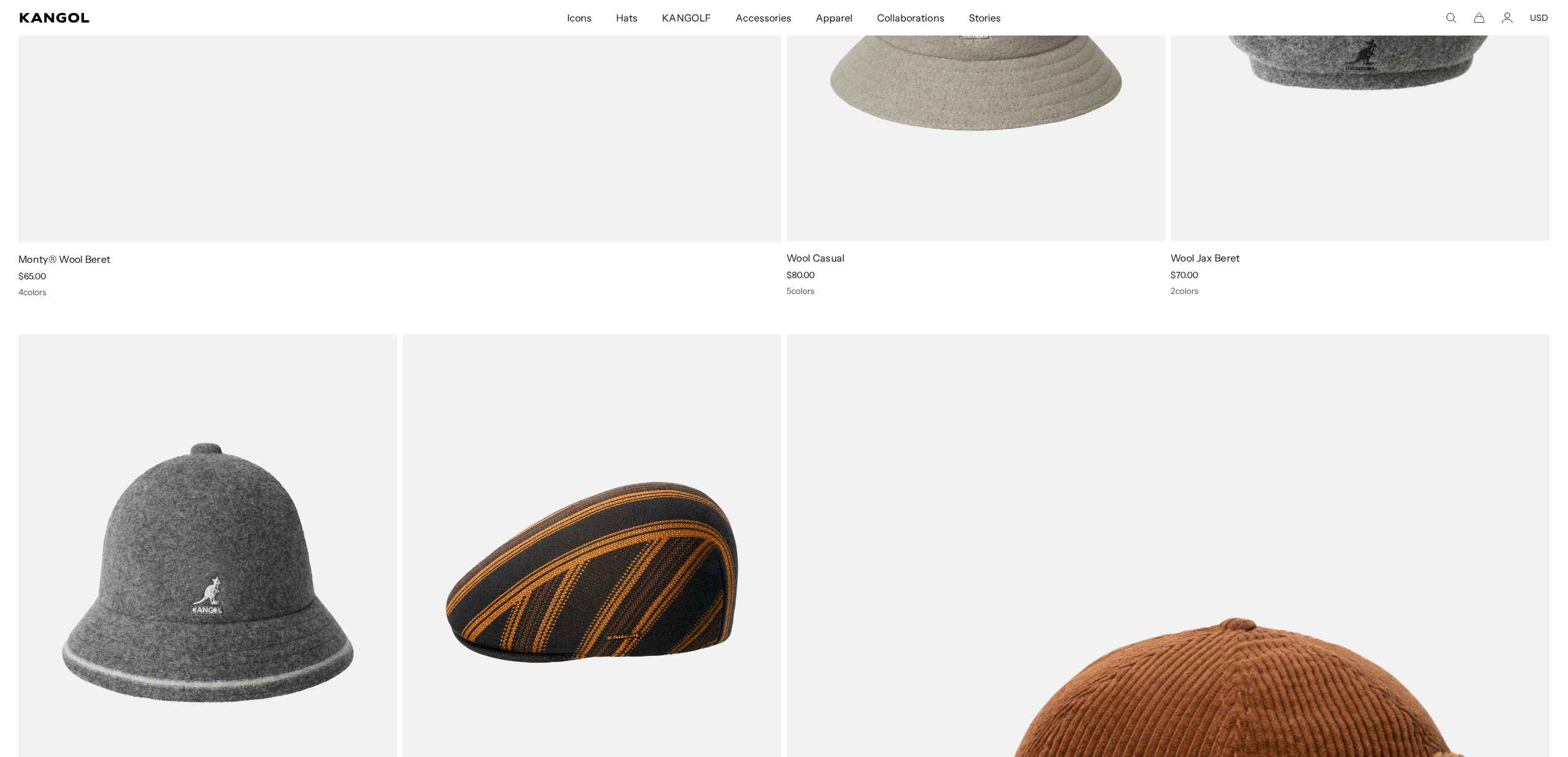
scroll to position [0, 253]
